Goal: Obtain resource: Download file/media

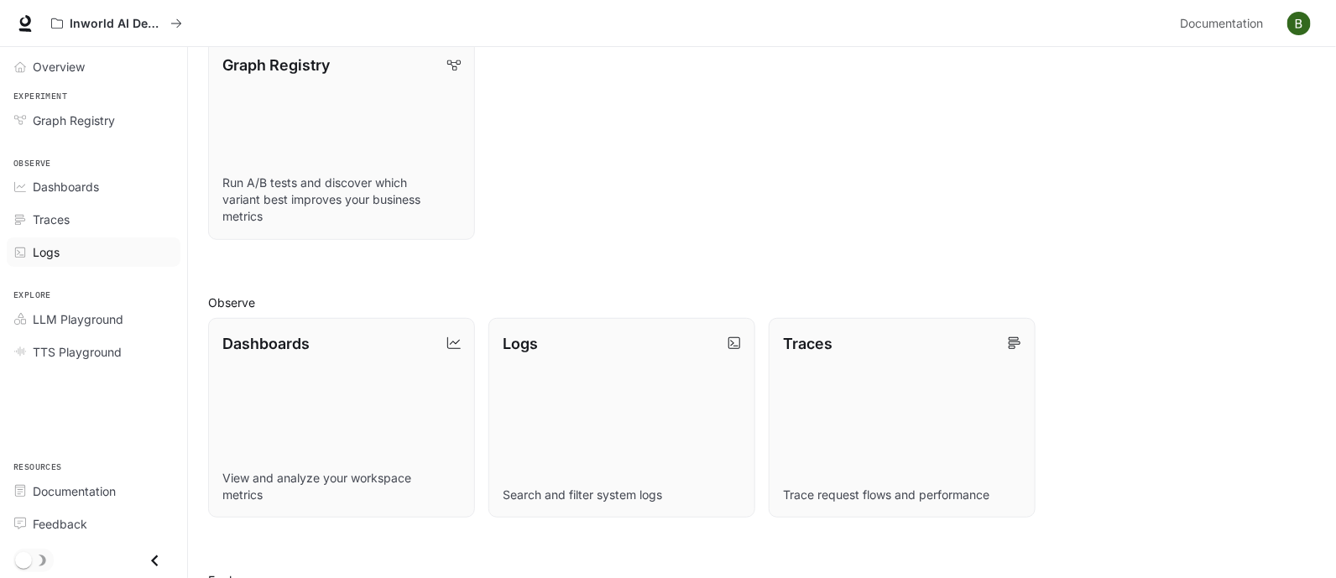
scroll to position [228, 0]
click at [78, 321] on span "LLM Playground" at bounding box center [78, 320] width 91 height 18
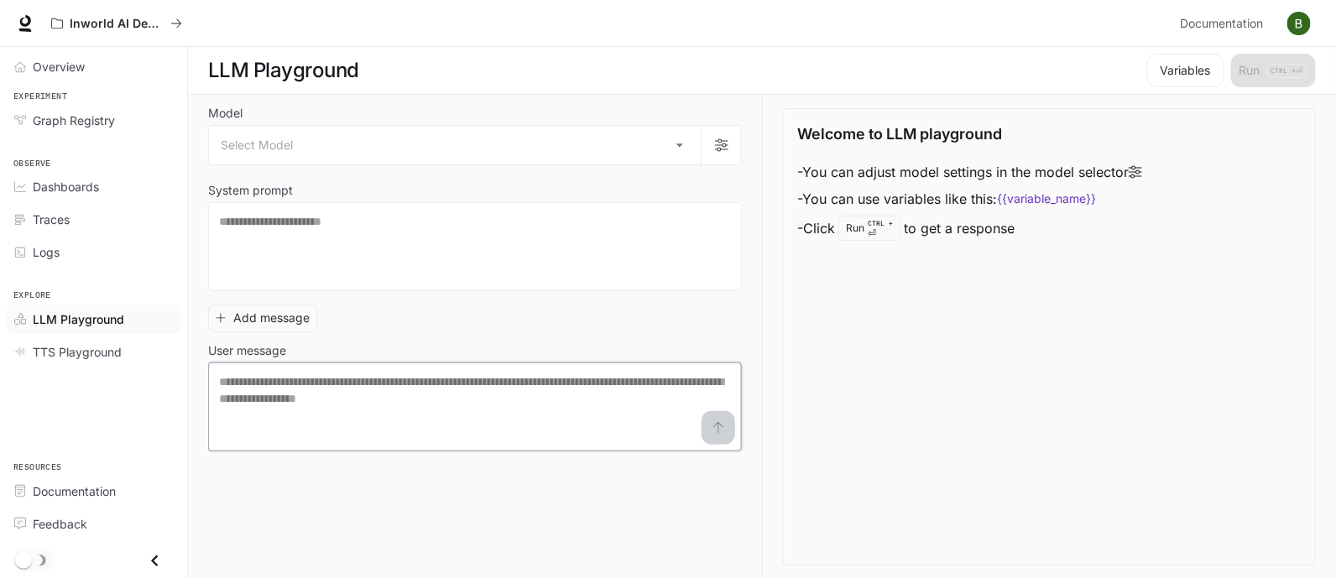
click at [473, 392] on textarea at bounding box center [475, 407] width 512 height 67
click at [393, 216] on textarea at bounding box center [475, 246] width 512 height 67
click at [451, 142] on body "Skip to main content Inworld AI Demos Documentation Documentation Portal Overvi…" at bounding box center [668, 289] width 1336 height 579
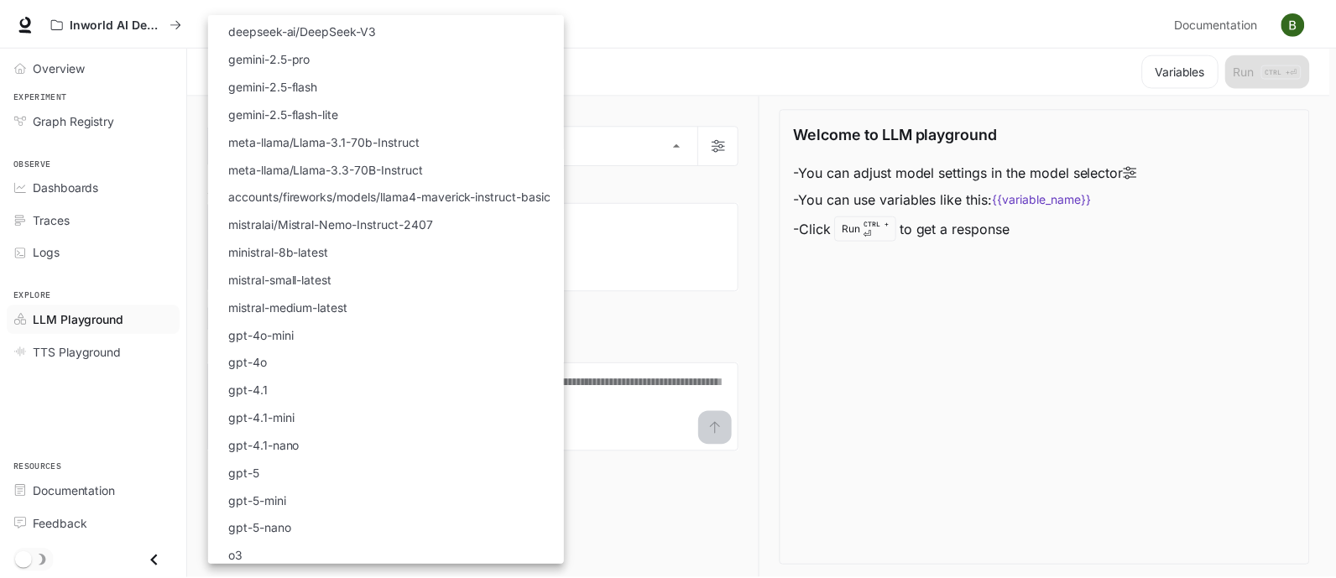
scroll to position [139, 0]
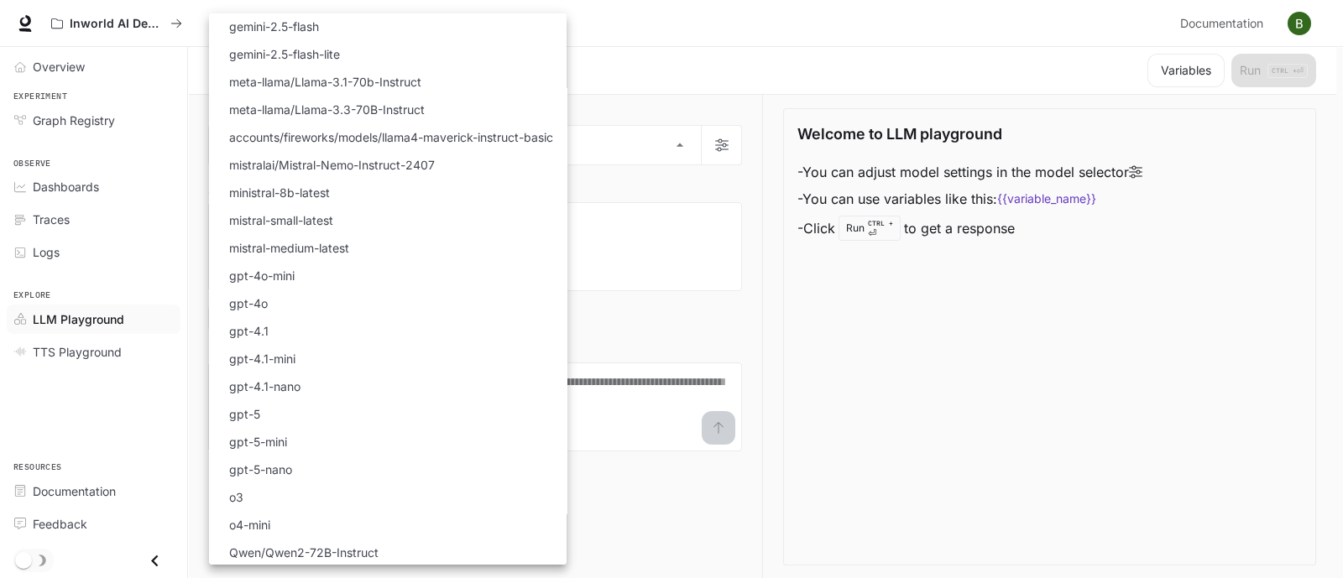
click at [705, 189] on div at bounding box center [671, 289] width 1343 height 578
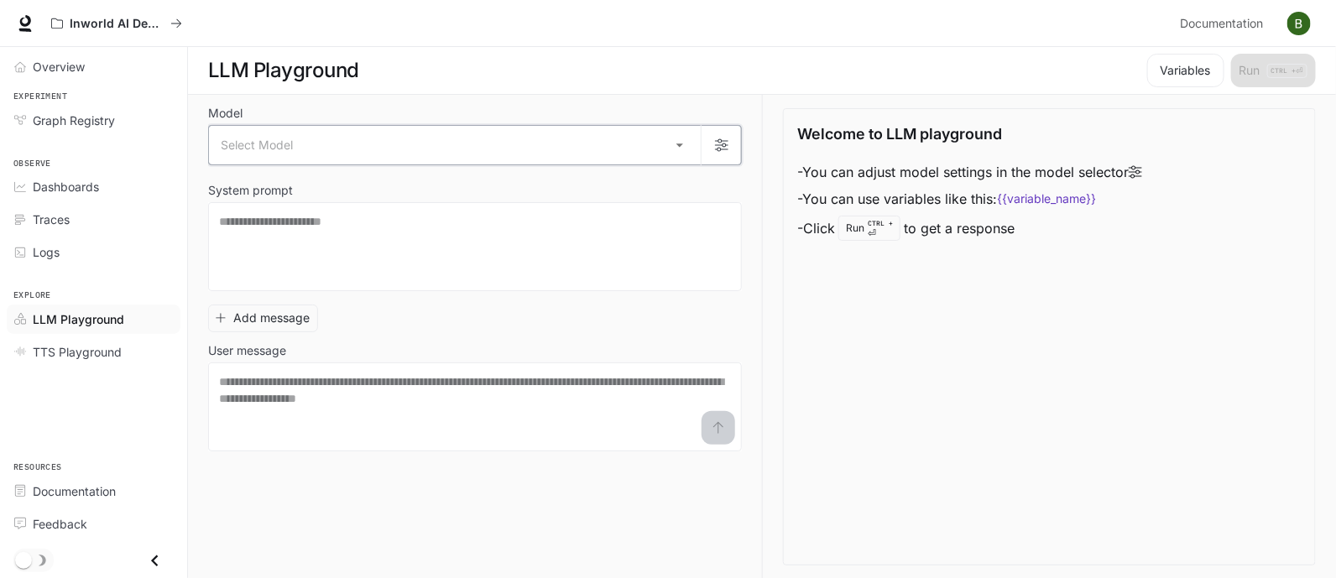
click at [735, 136] on button "button" at bounding box center [721, 145] width 40 height 40
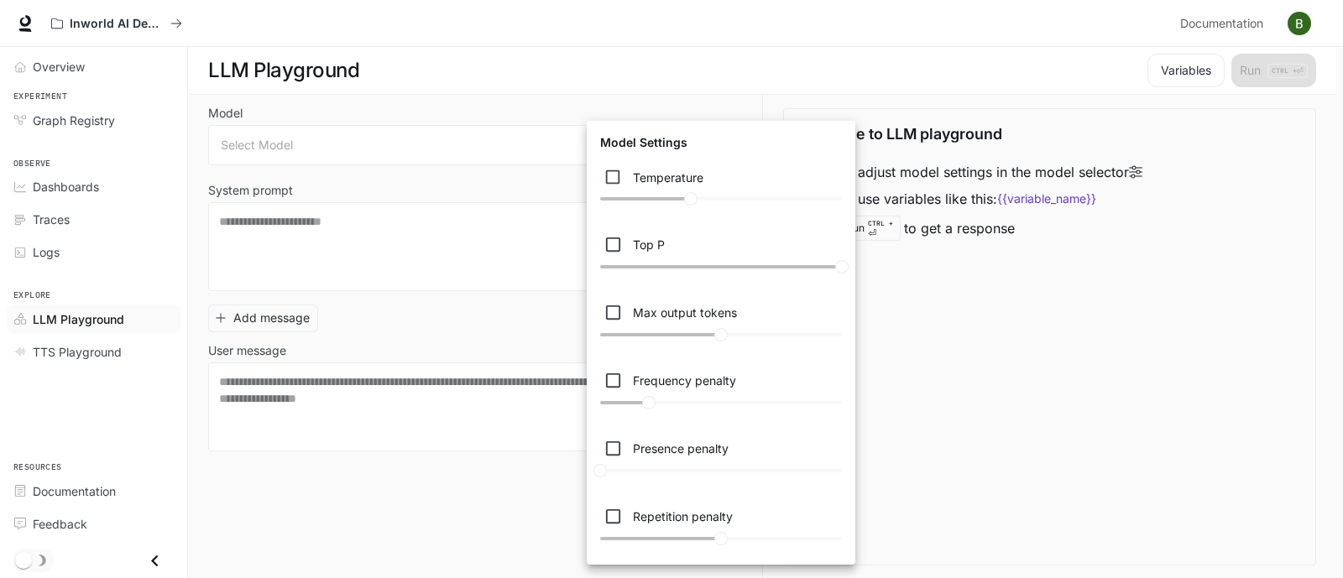
click at [950, 417] on div at bounding box center [671, 289] width 1343 height 578
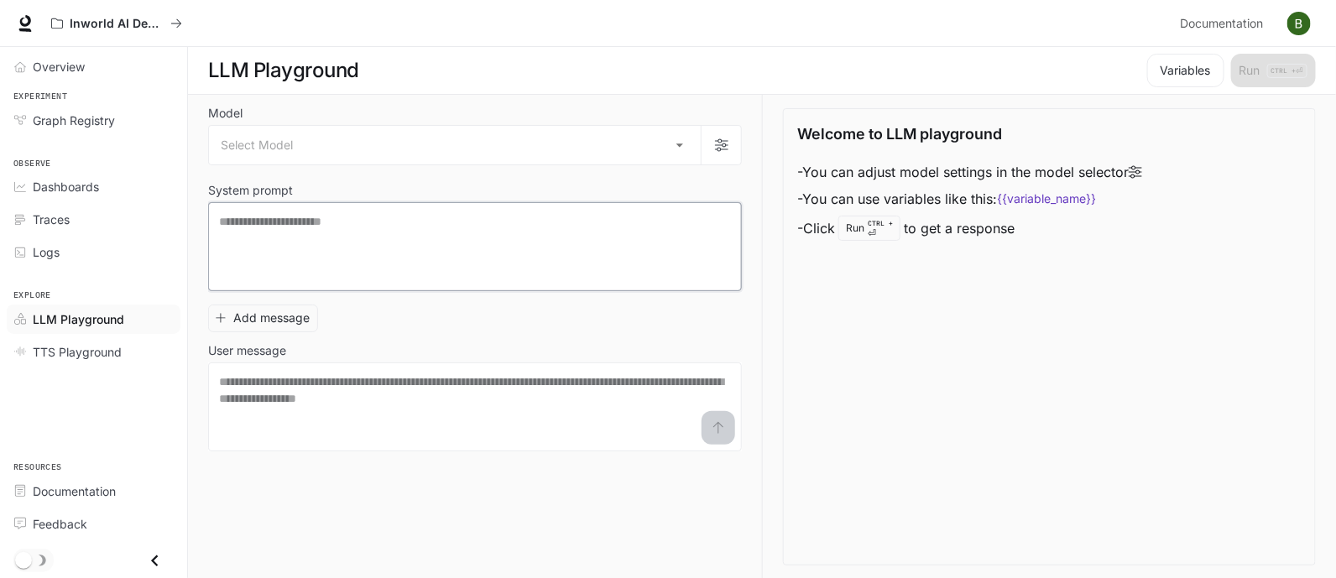
click at [446, 238] on textarea at bounding box center [475, 246] width 512 height 67
click at [83, 106] on link "Graph Registry" at bounding box center [94, 120] width 174 height 29
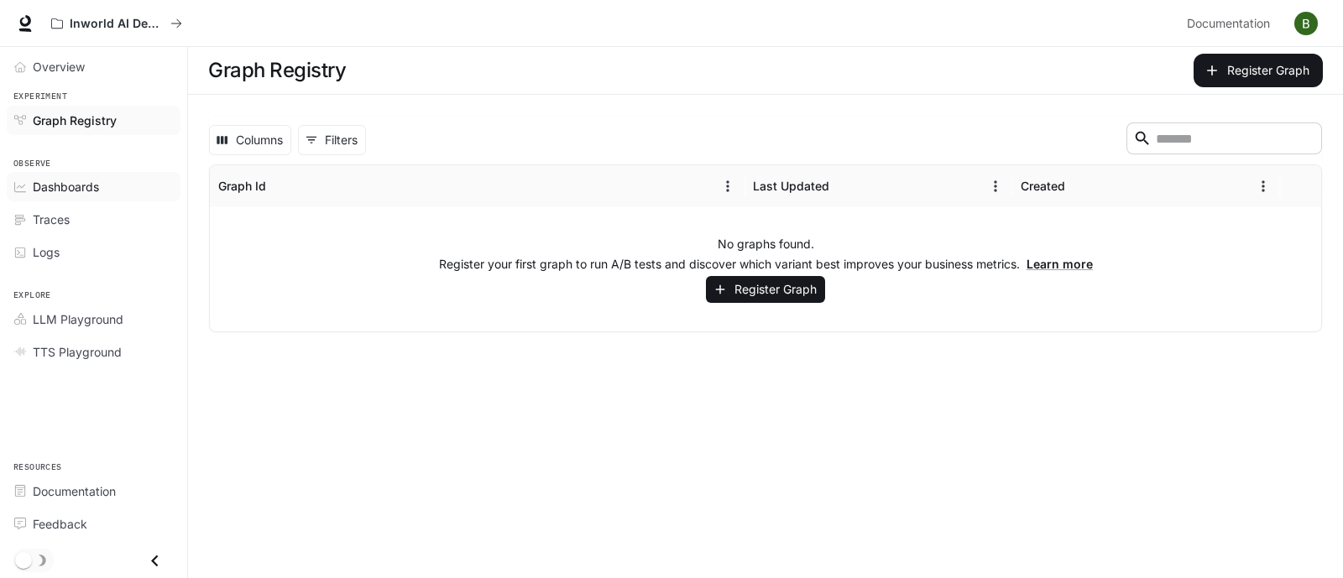
click at [62, 182] on span "Dashboards" at bounding box center [66, 187] width 66 height 18
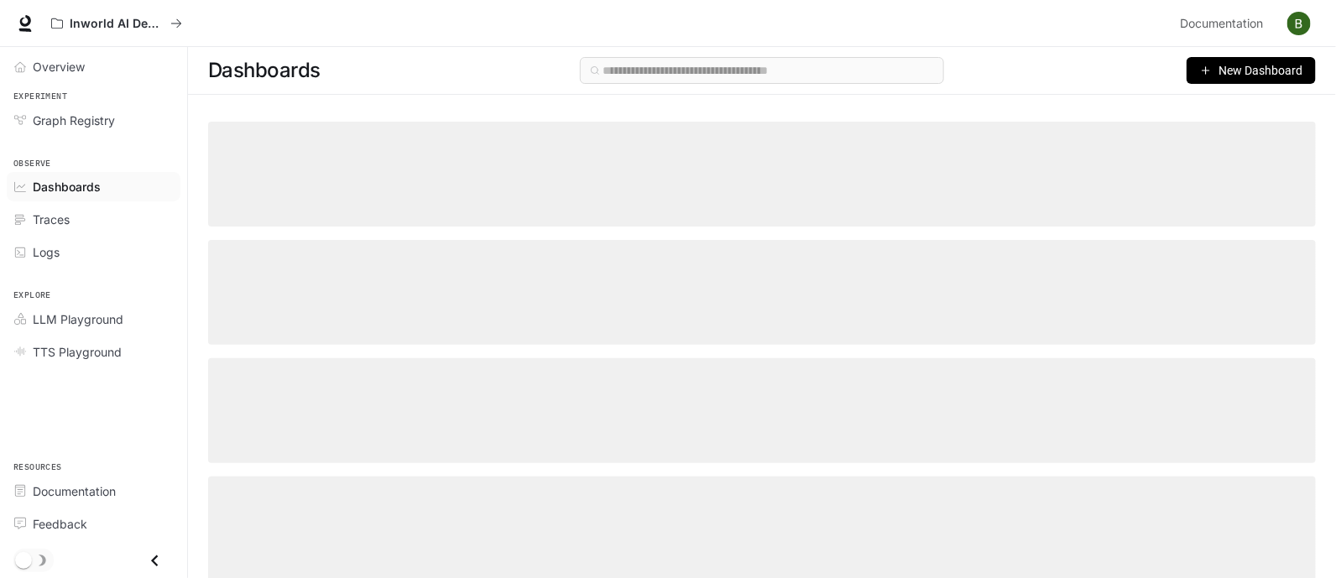
click at [62, 182] on span "Dashboards" at bounding box center [67, 187] width 68 height 18
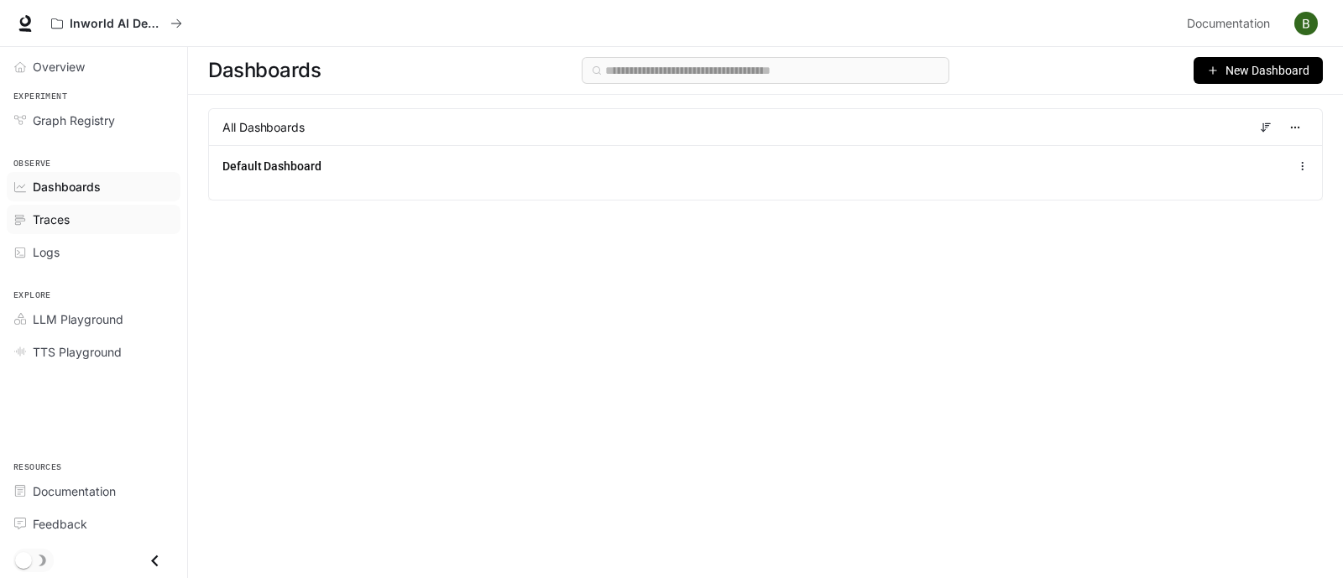
click at [62, 215] on span "Traces" at bounding box center [51, 220] width 37 height 18
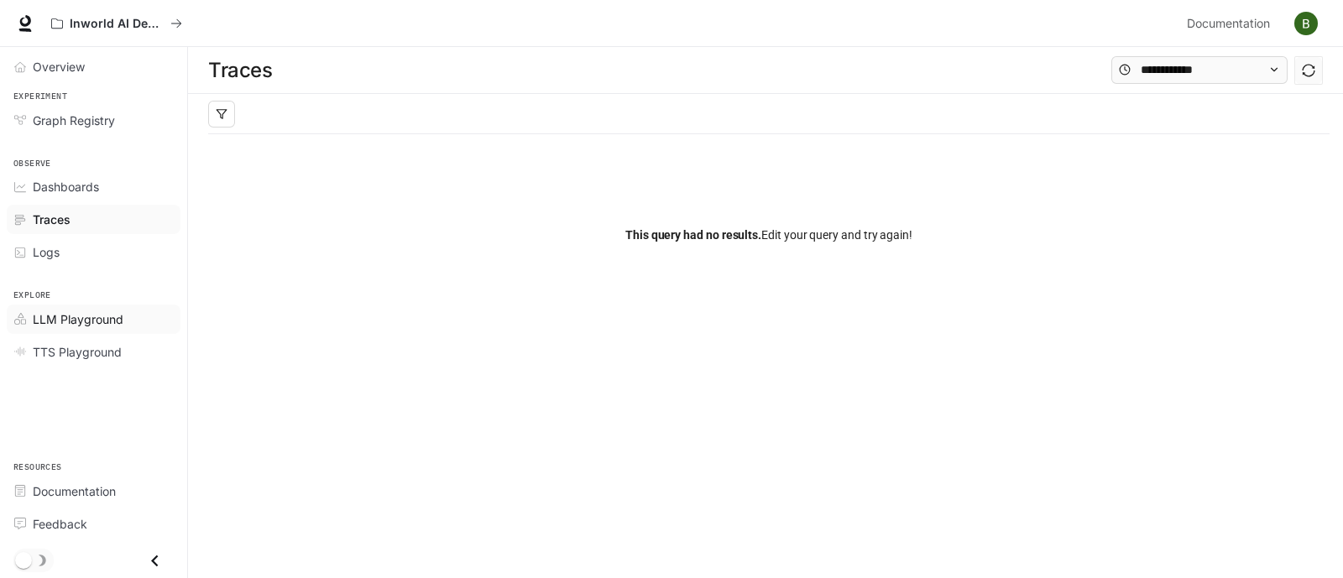
click at [81, 321] on span "LLM Playground" at bounding box center [78, 320] width 91 height 18
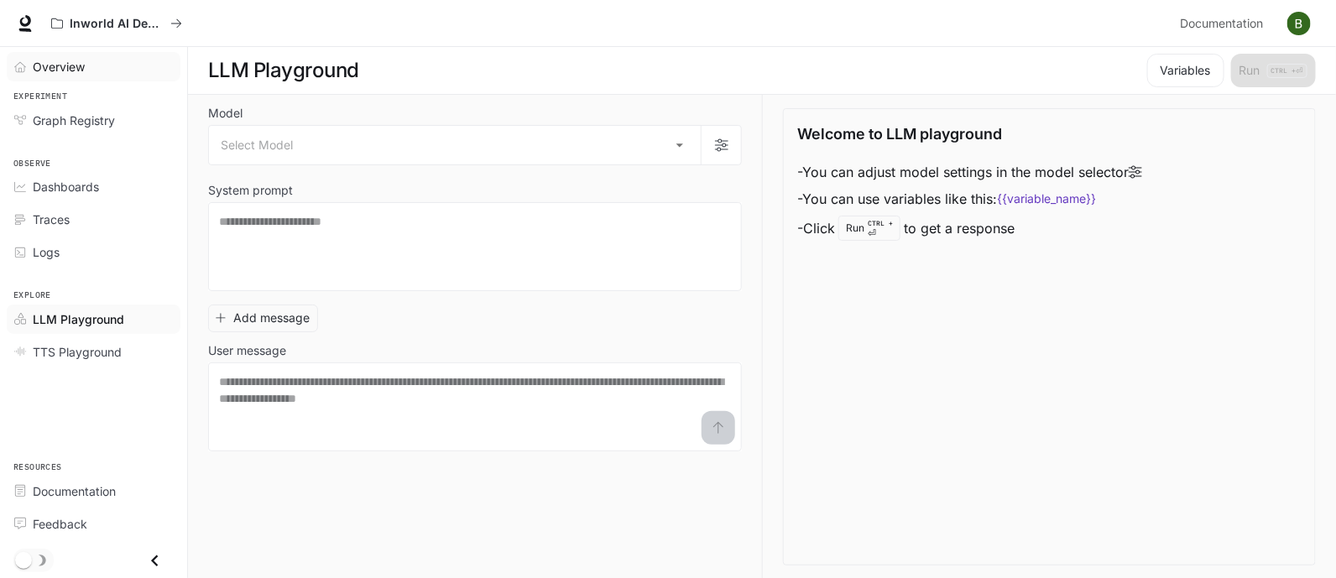
click at [79, 52] on link "Overview" at bounding box center [94, 66] width 174 height 29
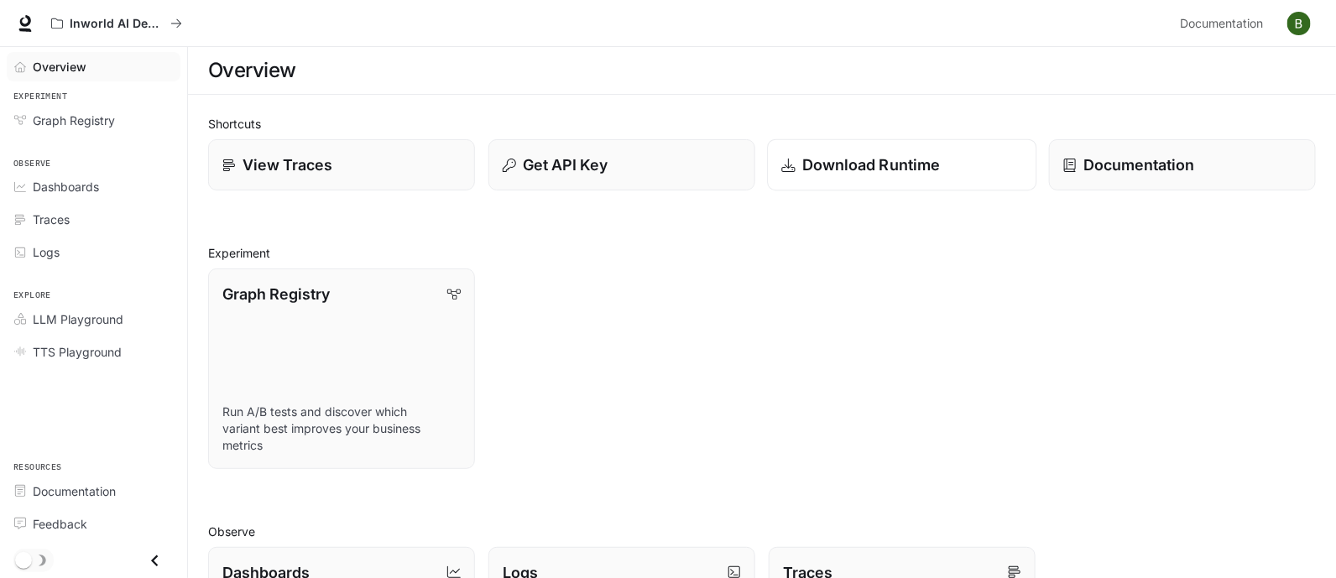
click at [928, 168] on p "Download Runtime" at bounding box center [872, 165] width 139 height 23
